Goal: Information Seeking & Learning: Learn about a topic

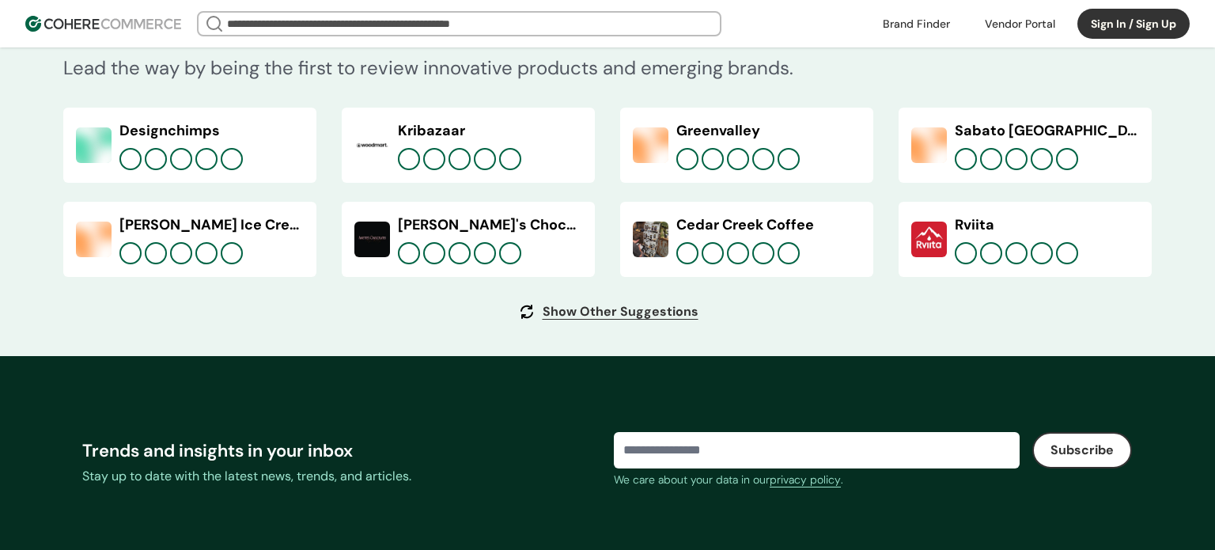
scroll to position [6151, 0]
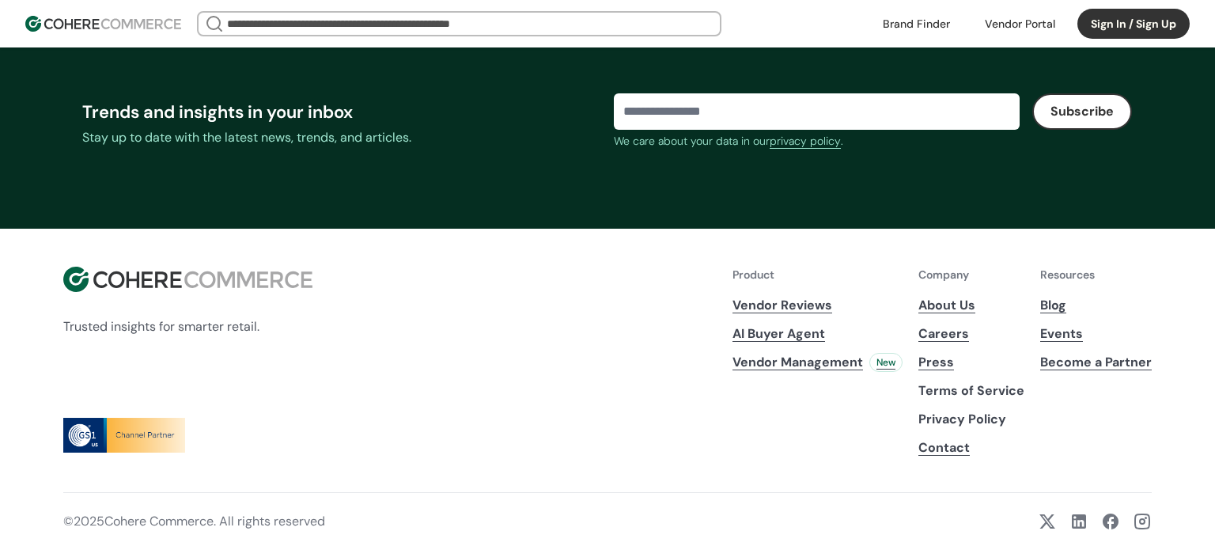
click at [953, 328] on link "Careers" at bounding box center [972, 333] width 106 height 19
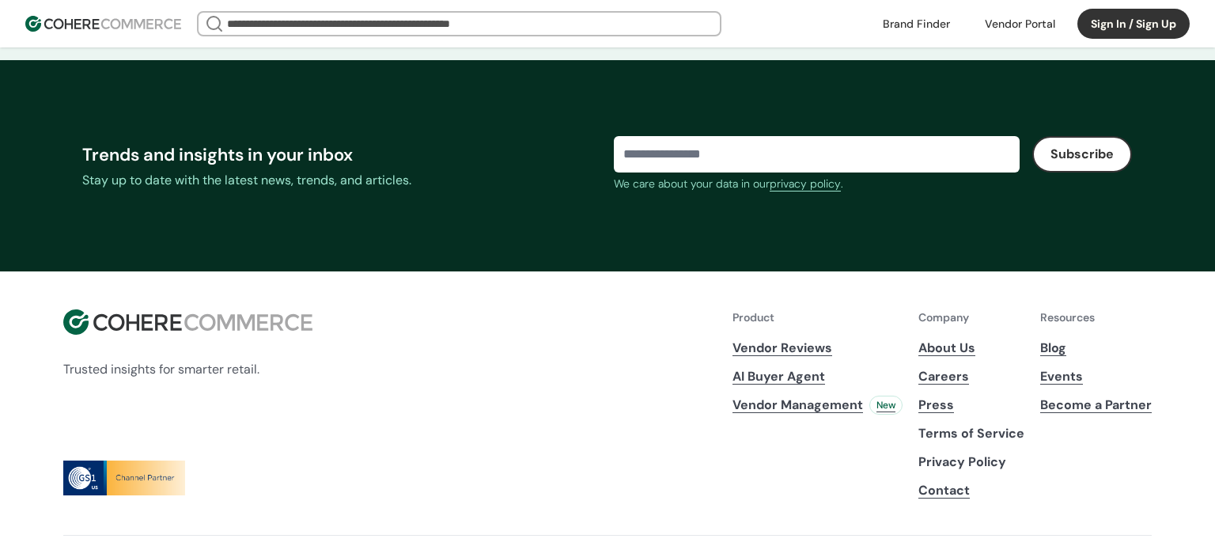
scroll to position [6151, 0]
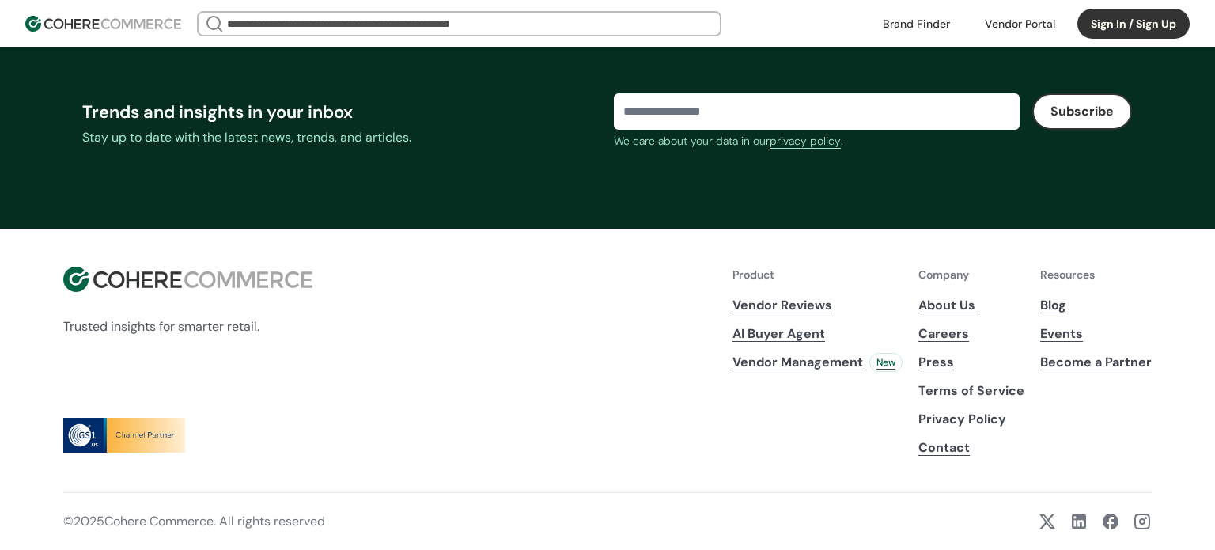
click at [971, 309] on link "About Us" at bounding box center [972, 305] width 106 height 19
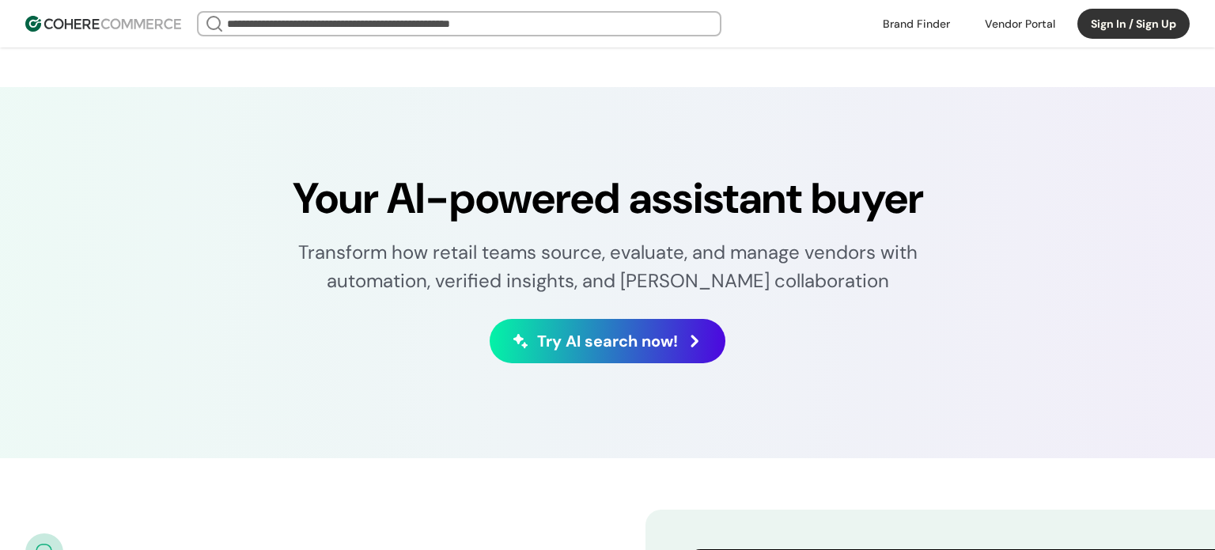
scroll to position [2915, 0]
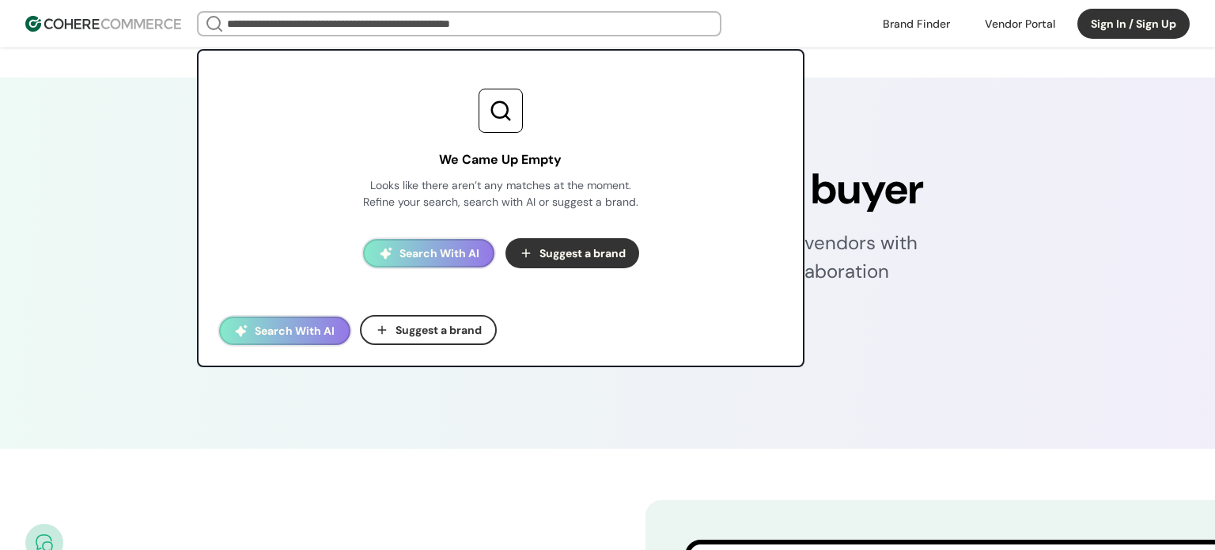
click at [498, 25] on input "search" at bounding box center [459, 24] width 471 height 22
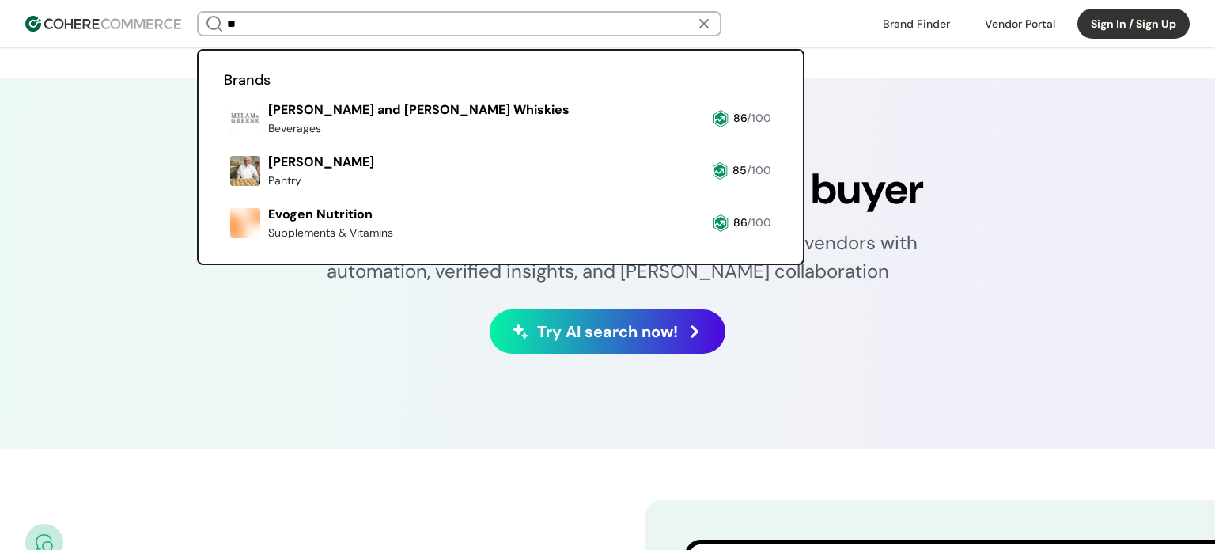
type input "*"
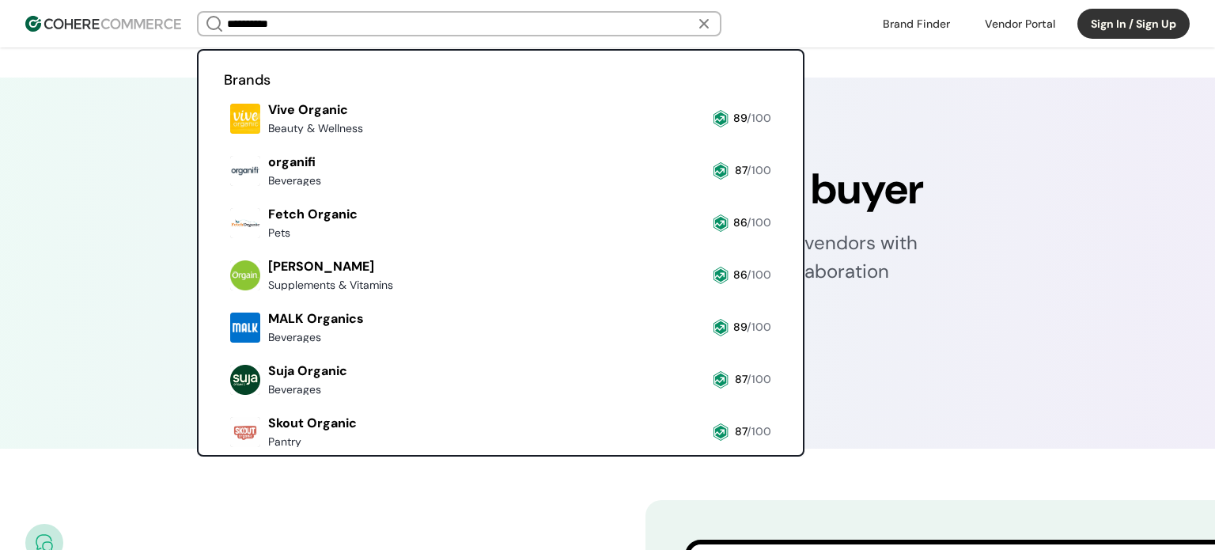
type input "**********"
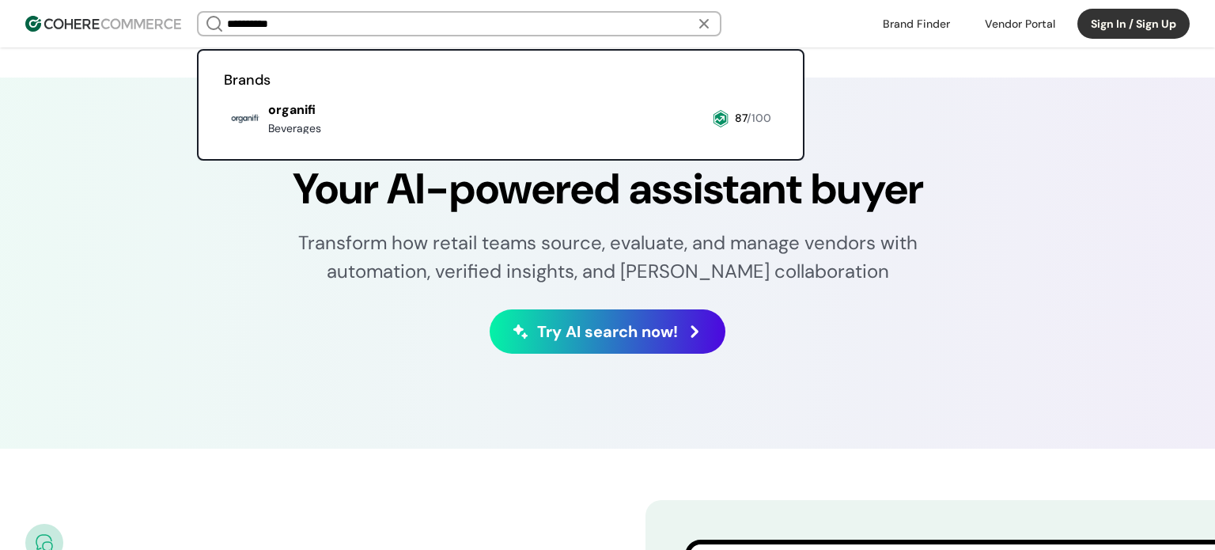
click at [214, 279] on div "Your AI-powered assistant buyer Transform how retail teams source, evaluate, an…" at bounding box center [607, 263] width 1089 height 213
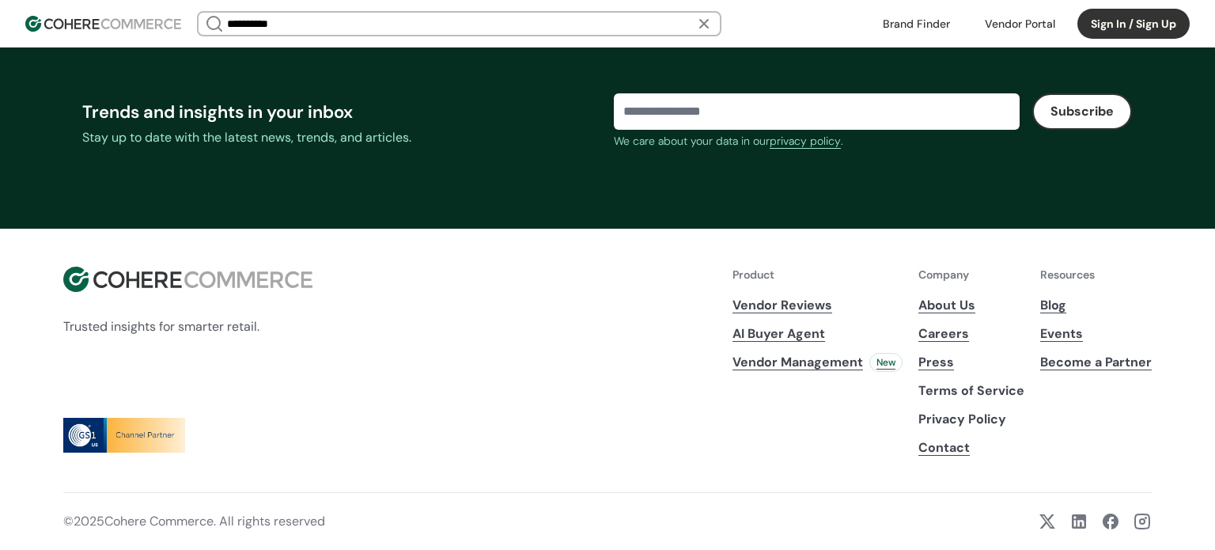
scroll to position [6150, 0]
click at [1078, 525] on link at bounding box center [1079, 521] width 19 height 19
